Goal: Navigation & Orientation: Find specific page/section

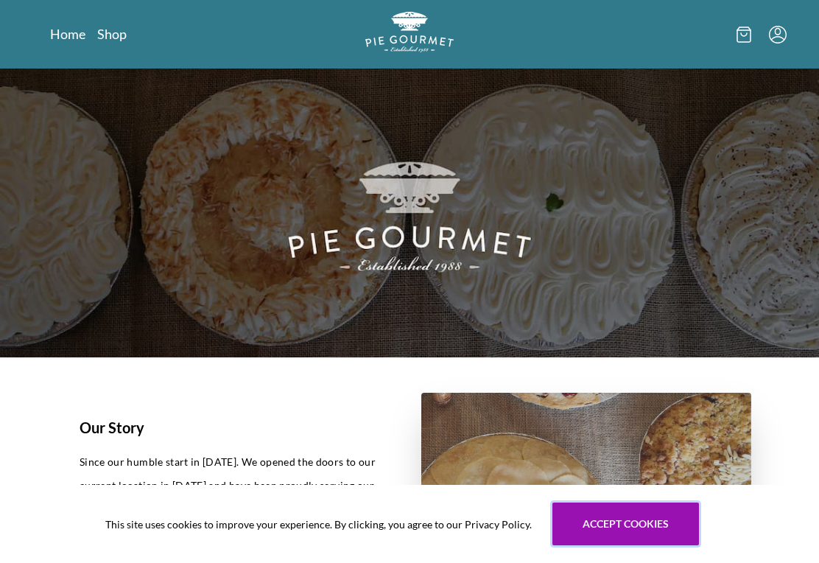
click at [605, 509] on button "Accept cookies" at bounding box center [625, 523] width 147 height 43
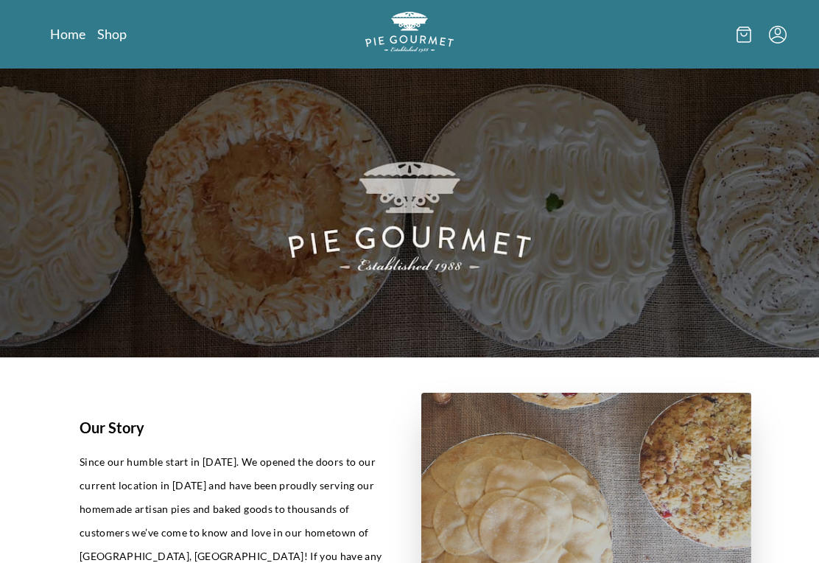
click at [116, 37] on link "Shop" at bounding box center [111, 34] width 29 height 18
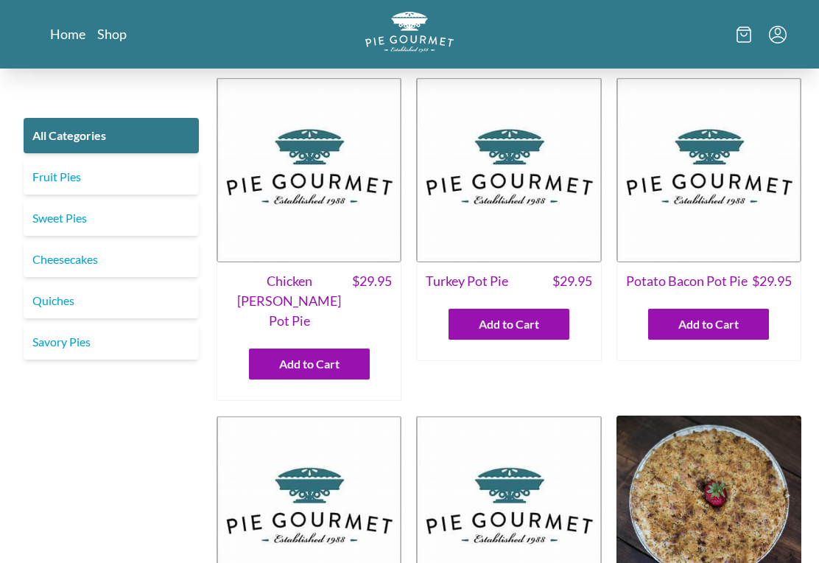
click at [32, 340] on link "Savory Pies" at bounding box center [111, 341] width 175 height 35
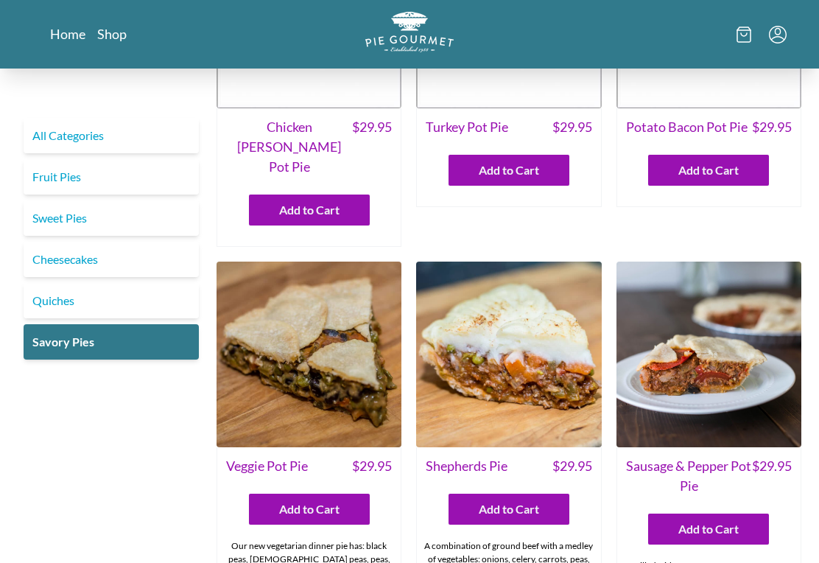
click at [53, 295] on link "Quiches" at bounding box center [111, 300] width 175 height 35
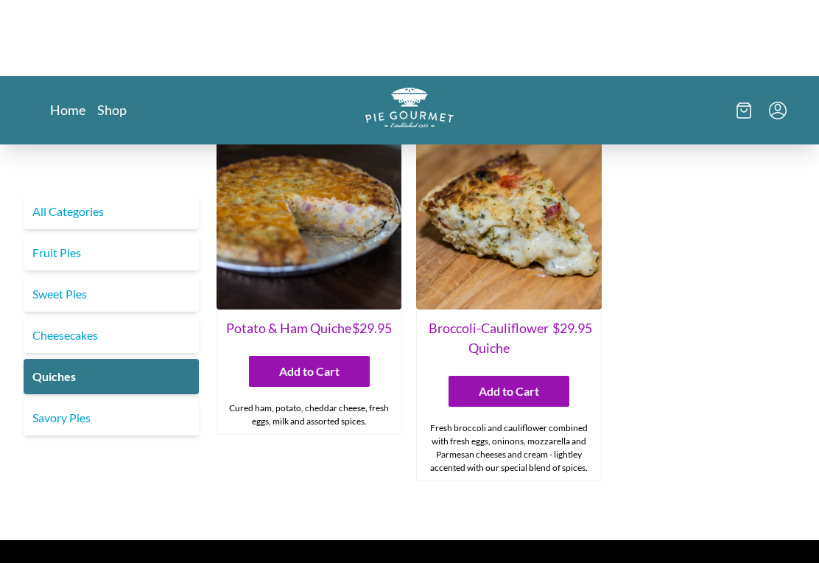
scroll to position [642, 0]
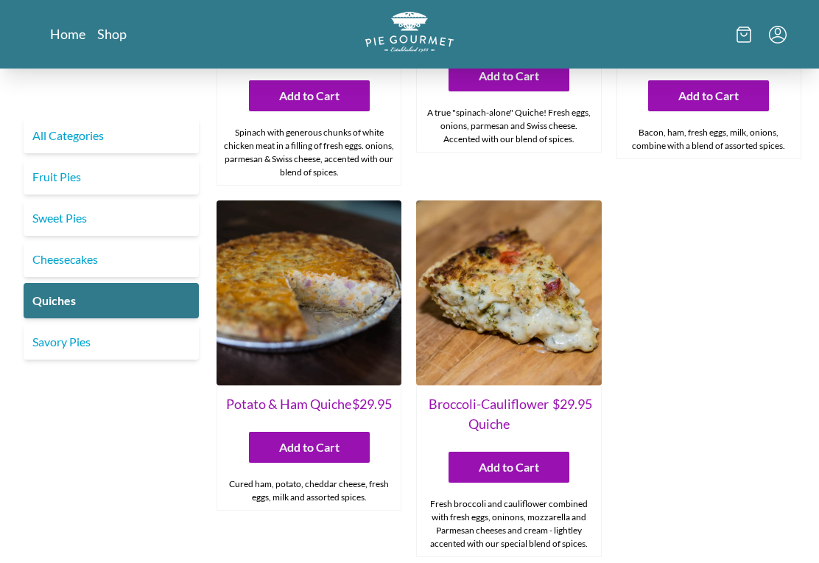
click at [43, 264] on link "Cheesecakes" at bounding box center [111, 259] width 175 height 35
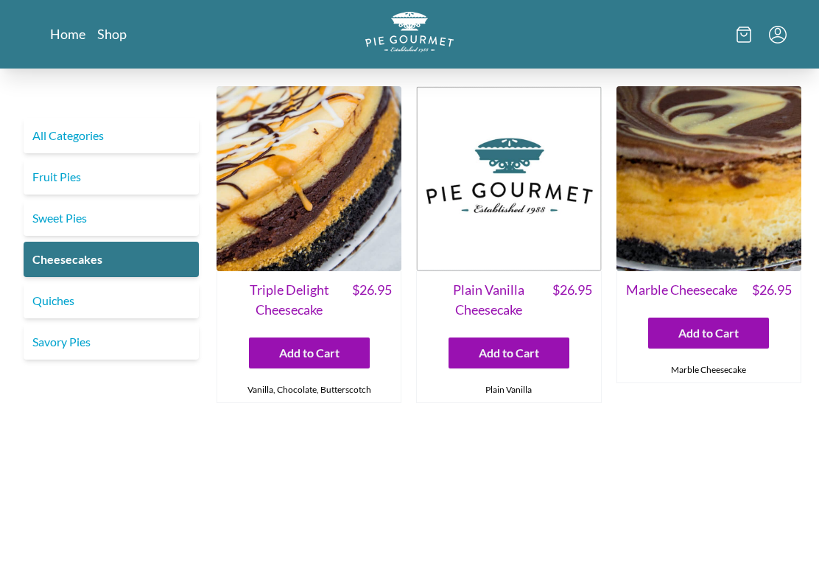
click at [43, 217] on link "Sweet Pies" at bounding box center [111, 217] width 175 height 35
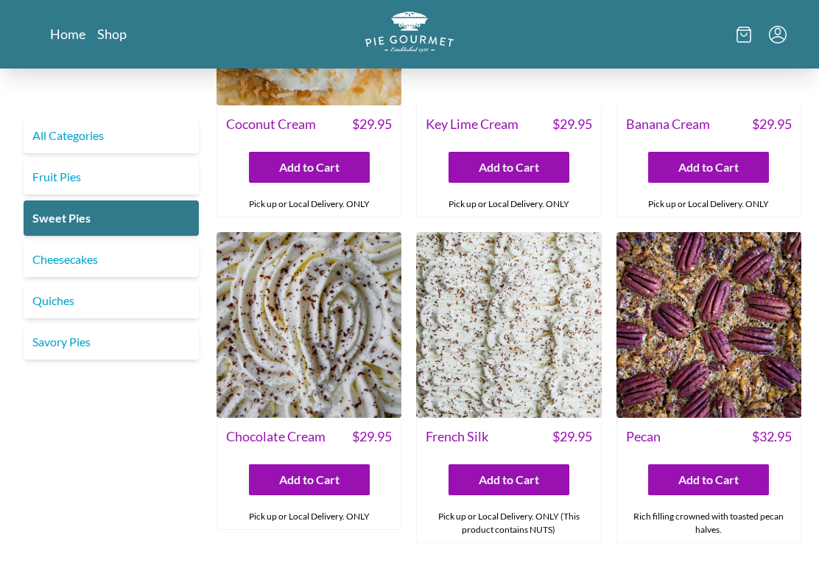
scroll to position [158, 0]
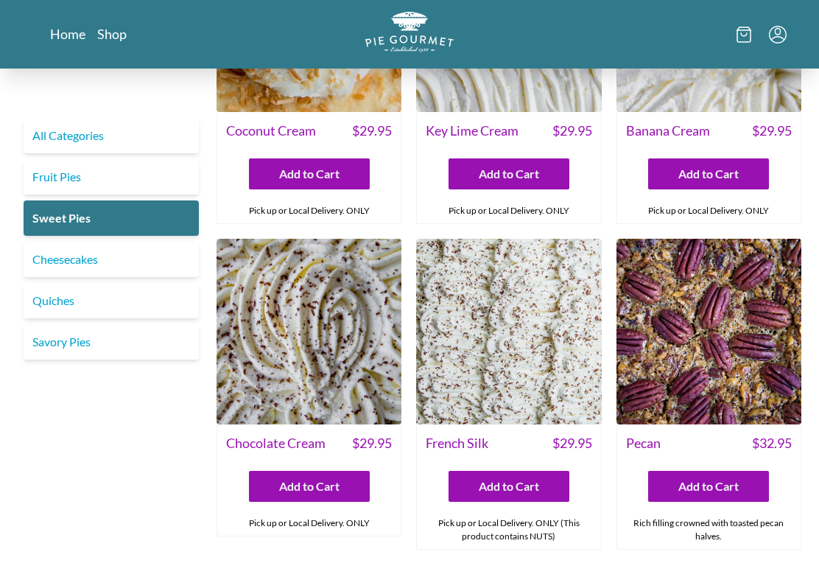
click at [65, 174] on link "Fruit Pies" at bounding box center [111, 176] width 175 height 35
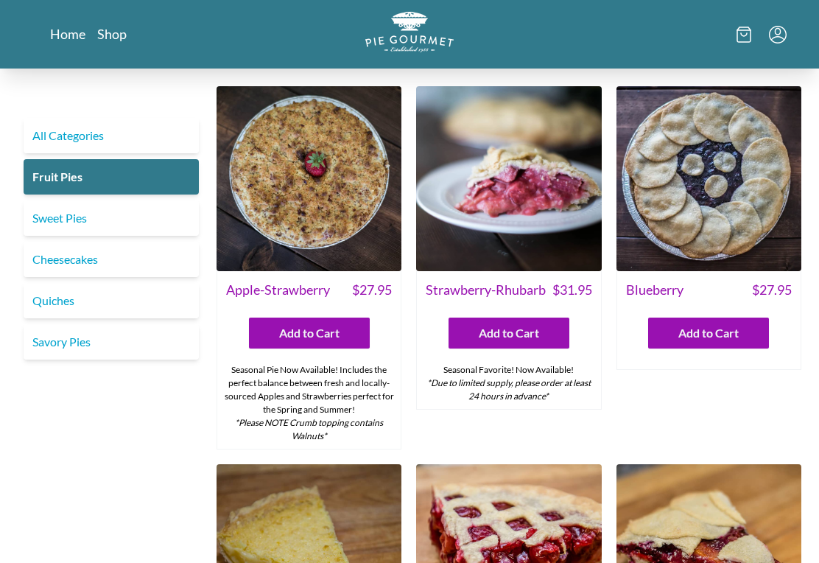
click at [57, 178] on link "Fruit Pies" at bounding box center [111, 176] width 175 height 35
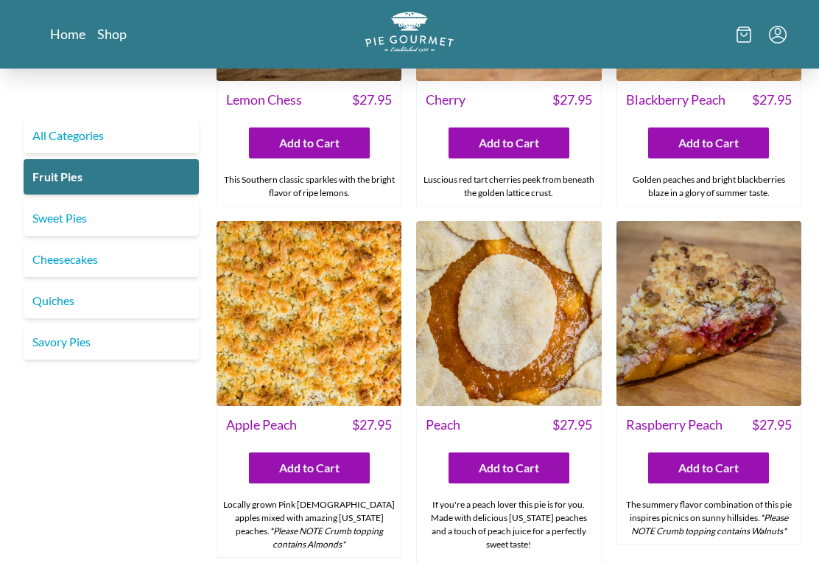
scroll to position [570, 0]
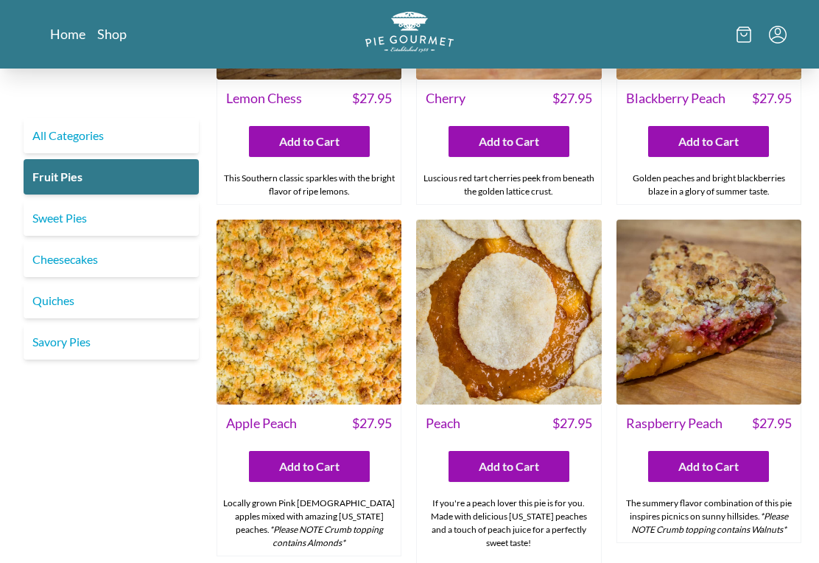
click at [64, 470] on div "All Categories Fruit Pies Sweet Pies Cheesecakes Quiches Savory Pies" at bounding box center [111, 409] width 187 height 1805
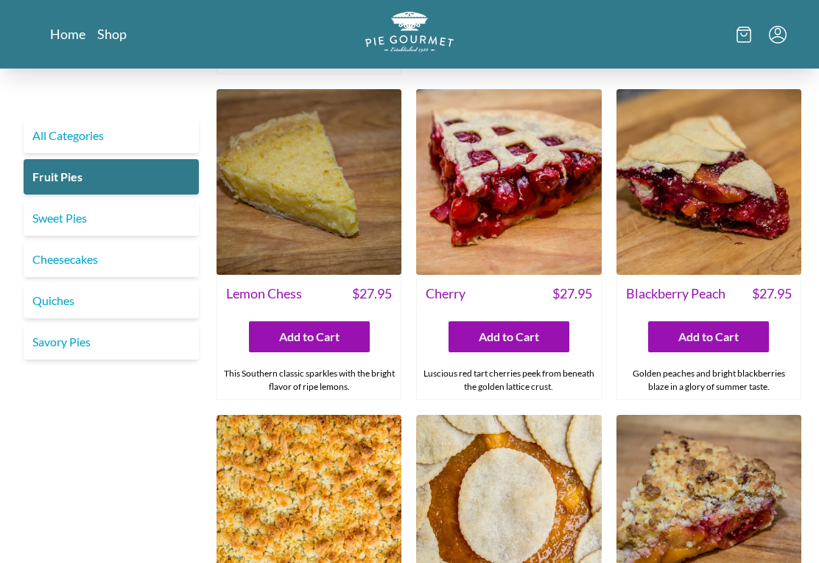
scroll to position [374, 0]
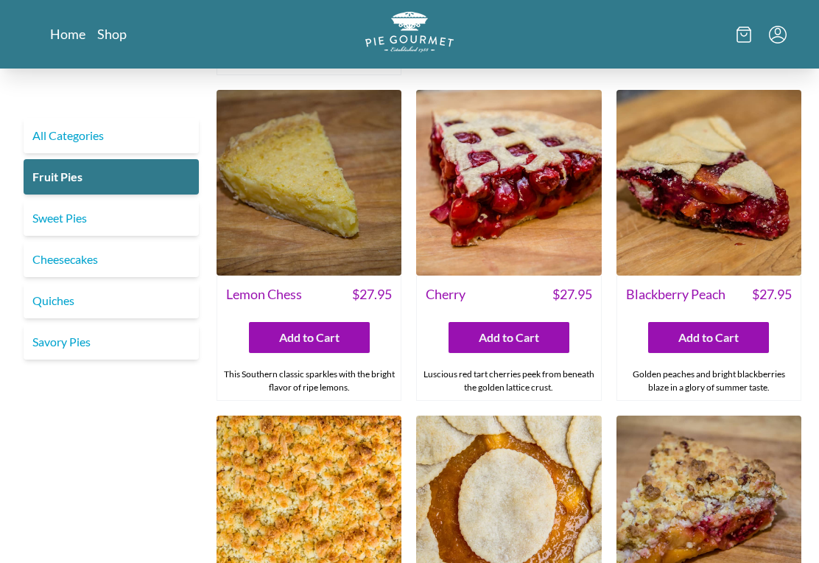
click at [46, 133] on link "All Categories" at bounding box center [111, 135] width 175 height 35
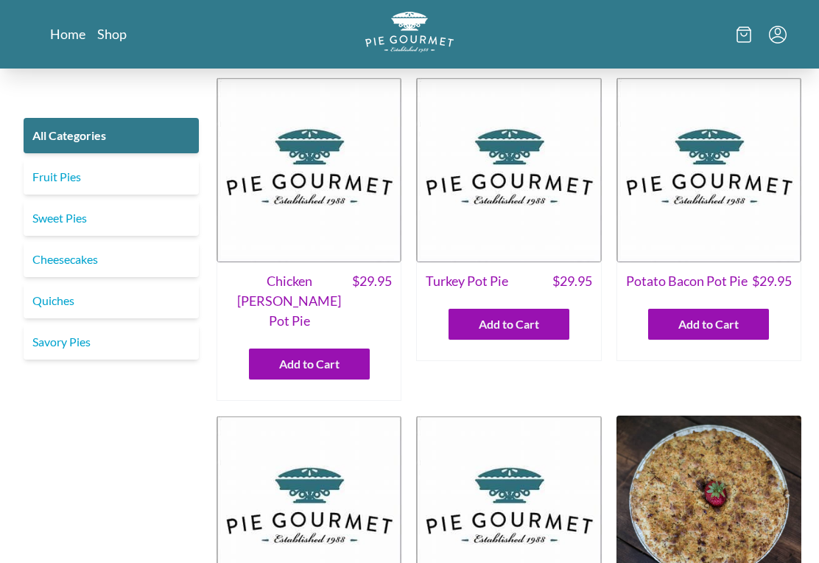
click at [58, 342] on link "Savory Pies" at bounding box center [111, 341] width 175 height 35
